Goal: Check status: Check status

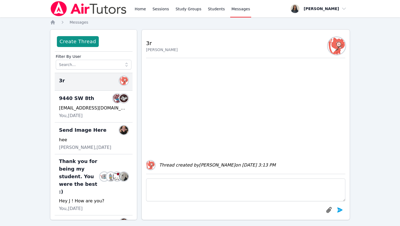
click at [198, 136] on div "Thread created by [PERSON_NAME] on [DATE] 3:13 PM" at bounding box center [245, 116] width 199 height 116
click at [140, 12] on link "Home" at bounding box center [140, 8] width 13 height 17
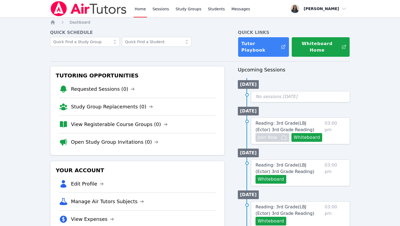
click at [262, 94] on span "No sessions [DATE]" at bounding box center [277, 96] width 42 height 5
click at [164, 11] on link "Sessions" at bounding box center [160, 8] width 19 height 17
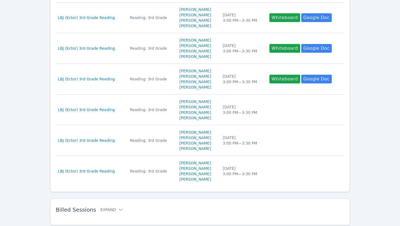
scroll to position [267, 0]
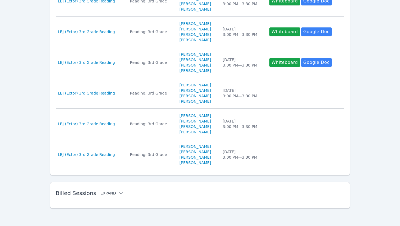
click at [112, 195] on button "Expand" at bounding box center [111, 193] width 23 height 5
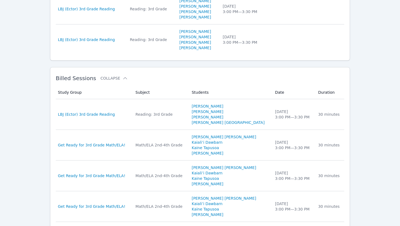
scroll to position [383, 0]
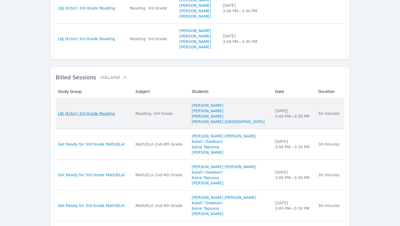
click at [106, 115] on span "LBJ (Ector) 3rd Grade Reading" at bounding box center [86, 113] width 57 height 5
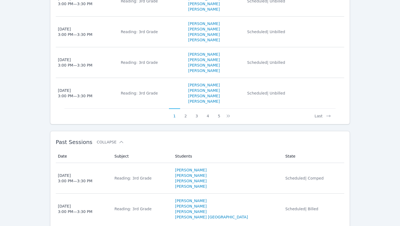
scroll to position [441, 0]
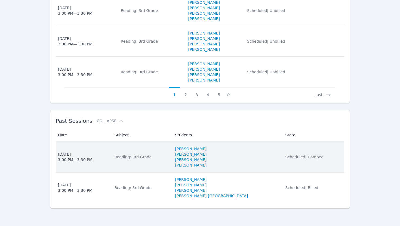
click at [304, 158] on span "Scheduled | Comped" at bounding box center [304, 157] width 38 height 4
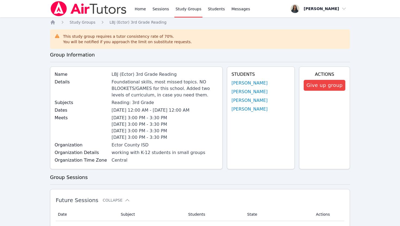
scroll to position [441, 0]
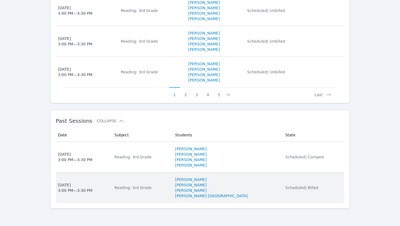
click at [285, 188] on span "Scheduled | Billed" at bounding box center [301, 188] width 33 height 4
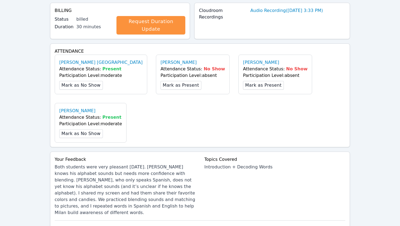
scroll to position [146, 0]
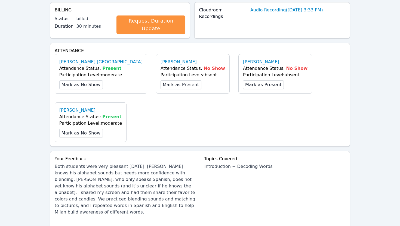
scroll to position [441, 0]
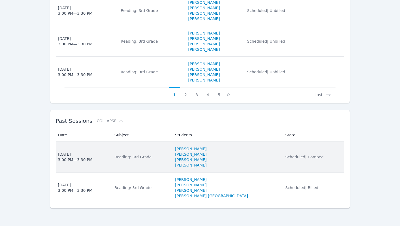
click at [151, 154] on td "Subject Reading: 3rd Grade" at bounding box center [141, 157] width 61 height 31
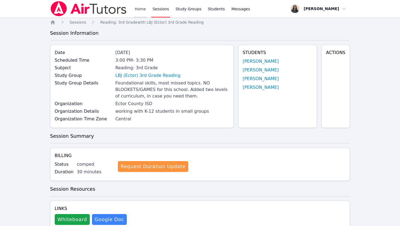
click at [143, 9] on link "Home" at bounding box center [140, 8] width 13 height 17
